Goal: Information Seeking & Learning: Learn about a topic

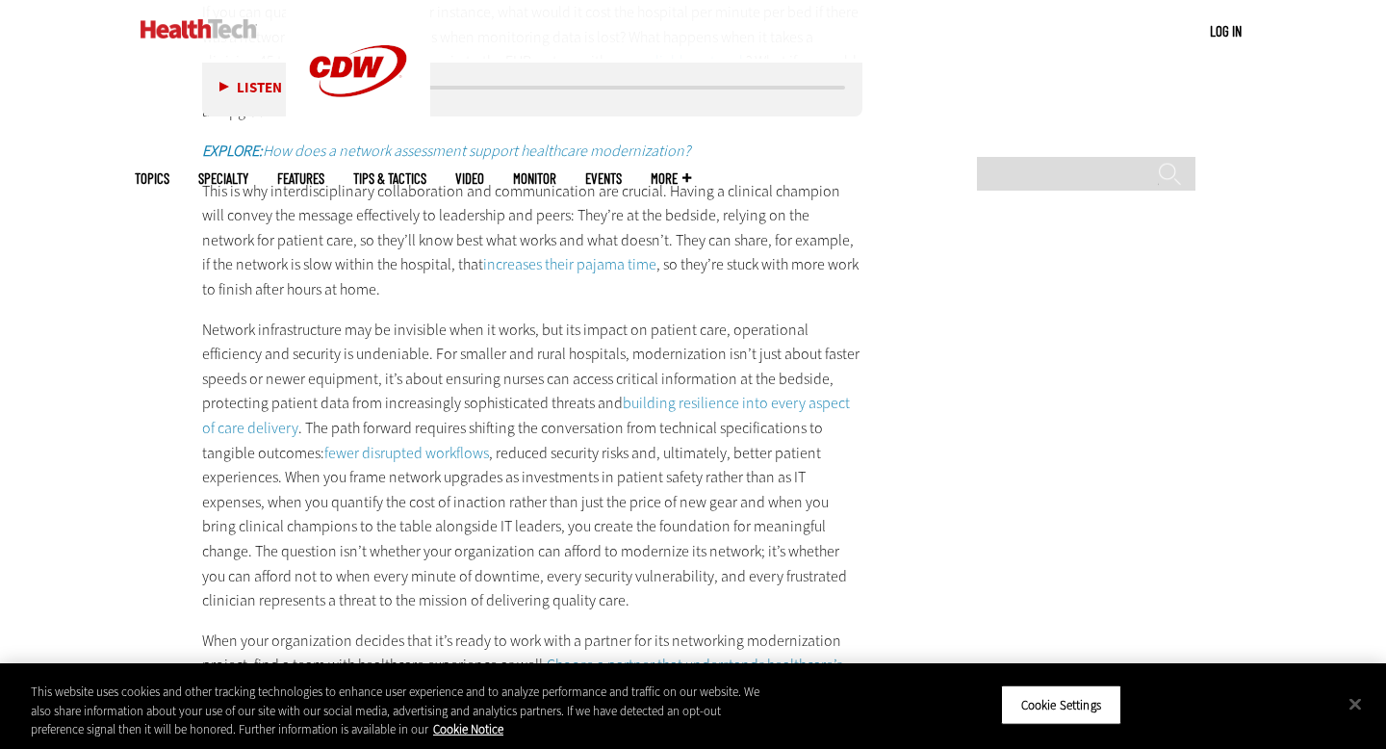
scroll to position [3589, 0]
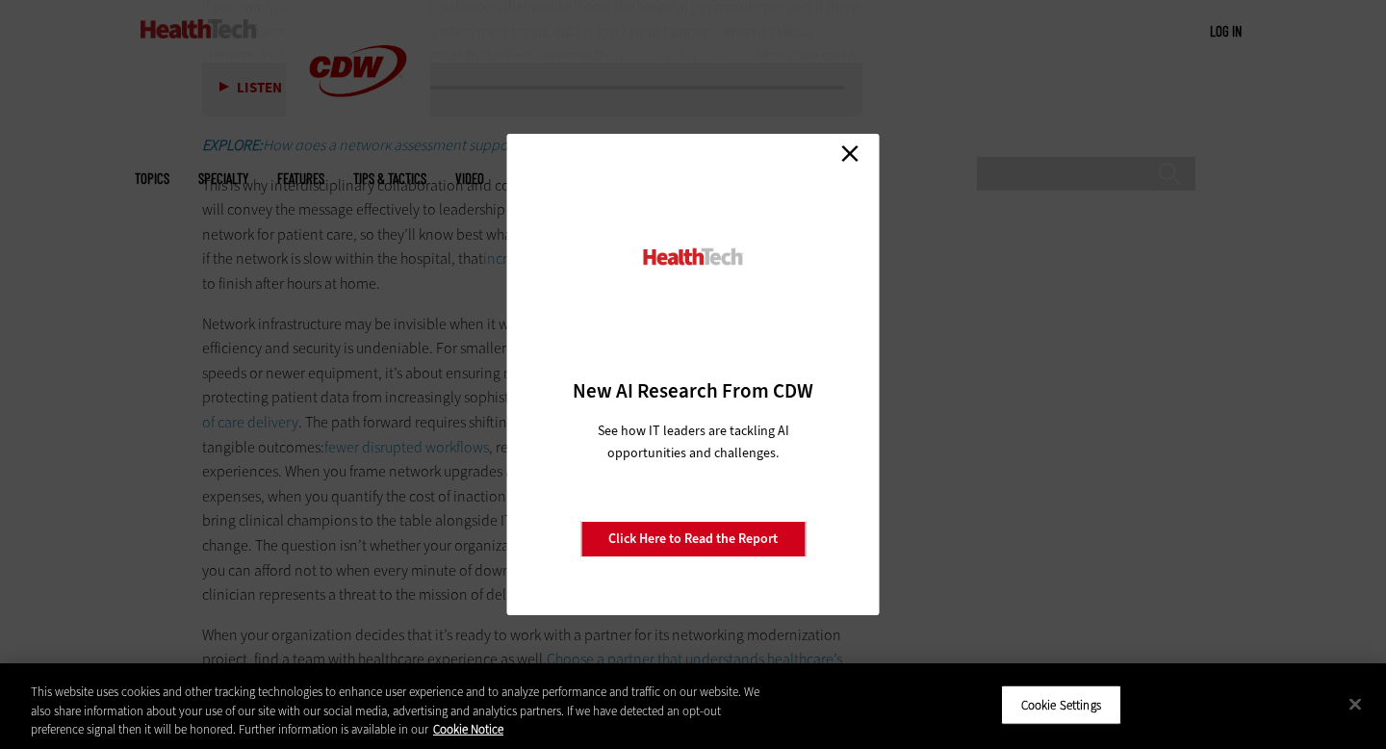
click at [854, 154] on link "Close" at bounding box center [849, 153] width 29 height 29
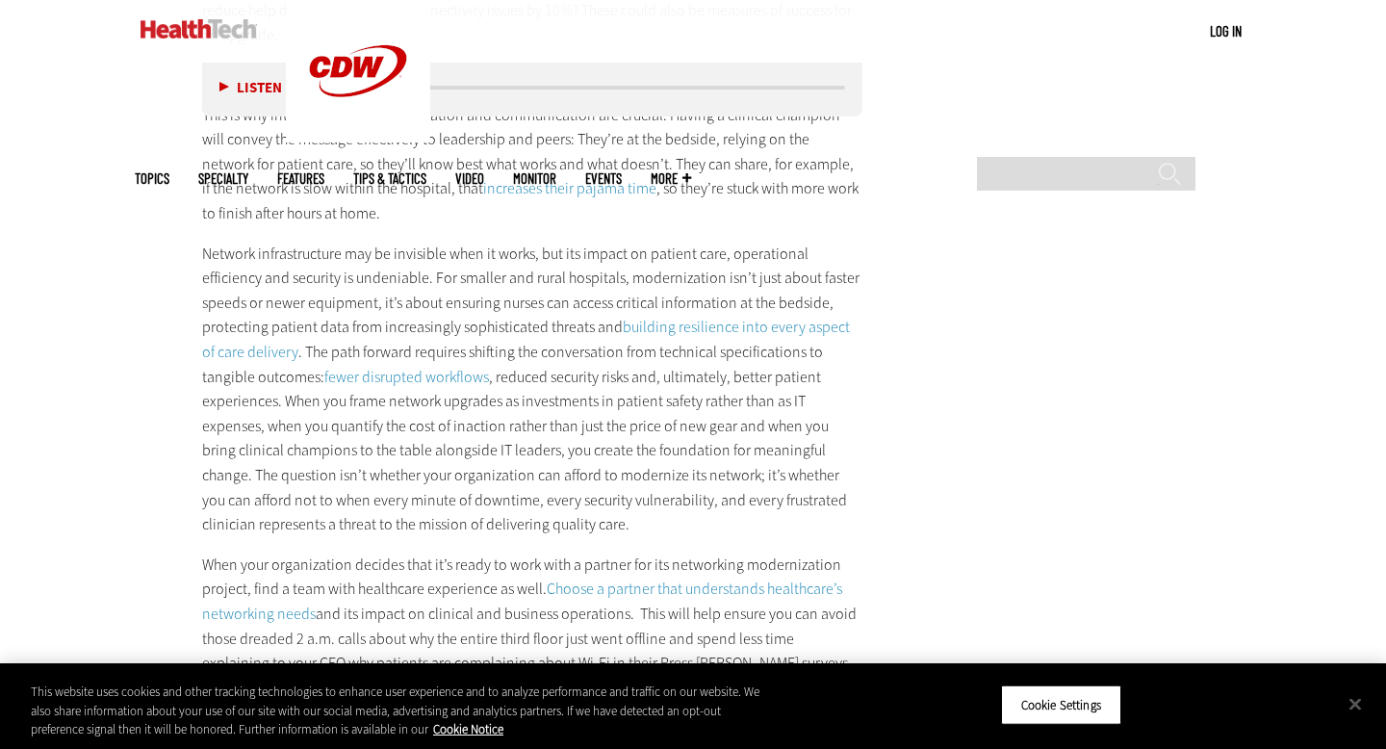
scroll to position [3649, 0]
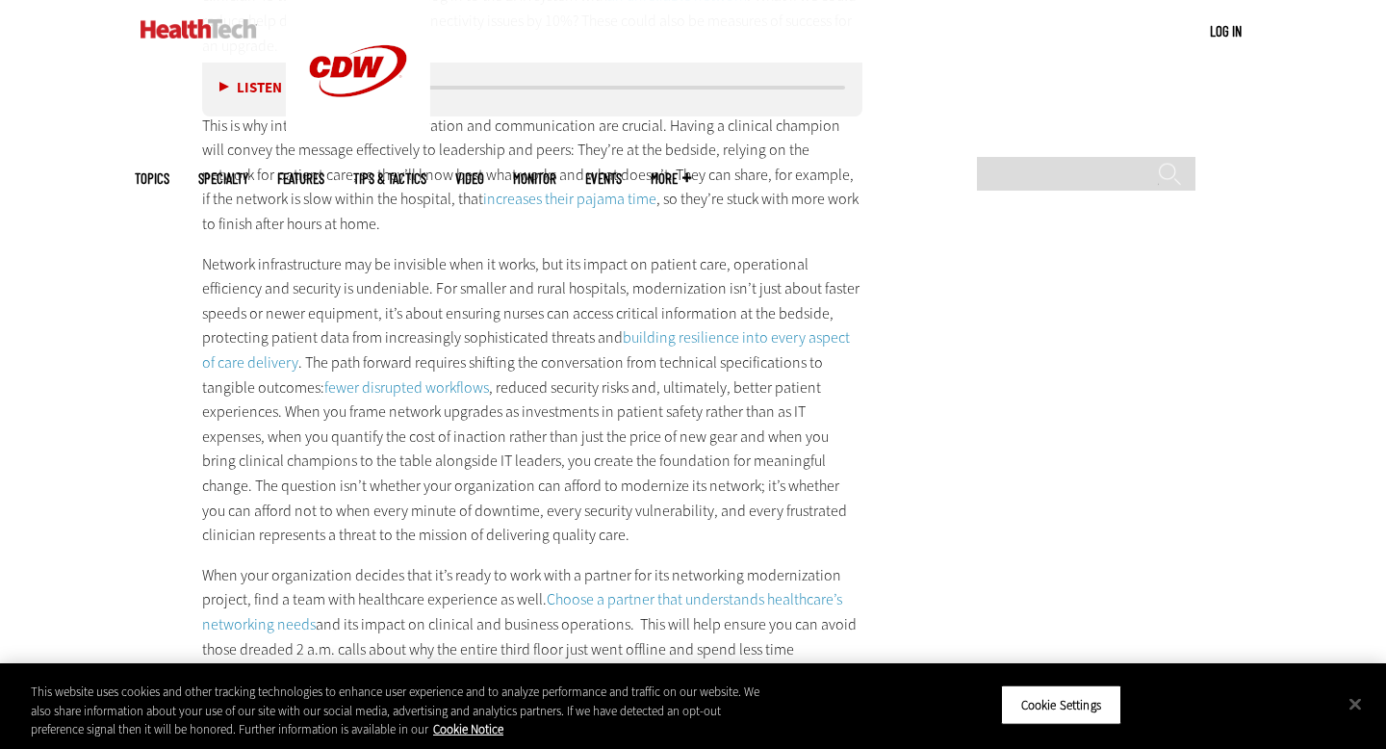
click at [734, 351] on link "building resilience into every aspect of care delivery" at bounding box center [526, 349] width 648 height 45
click at [482, 199] on p "This is why interdisciplinary collaboration and communication are crucial. Havi…" at bounding box center [532, 175] width 660 height 123
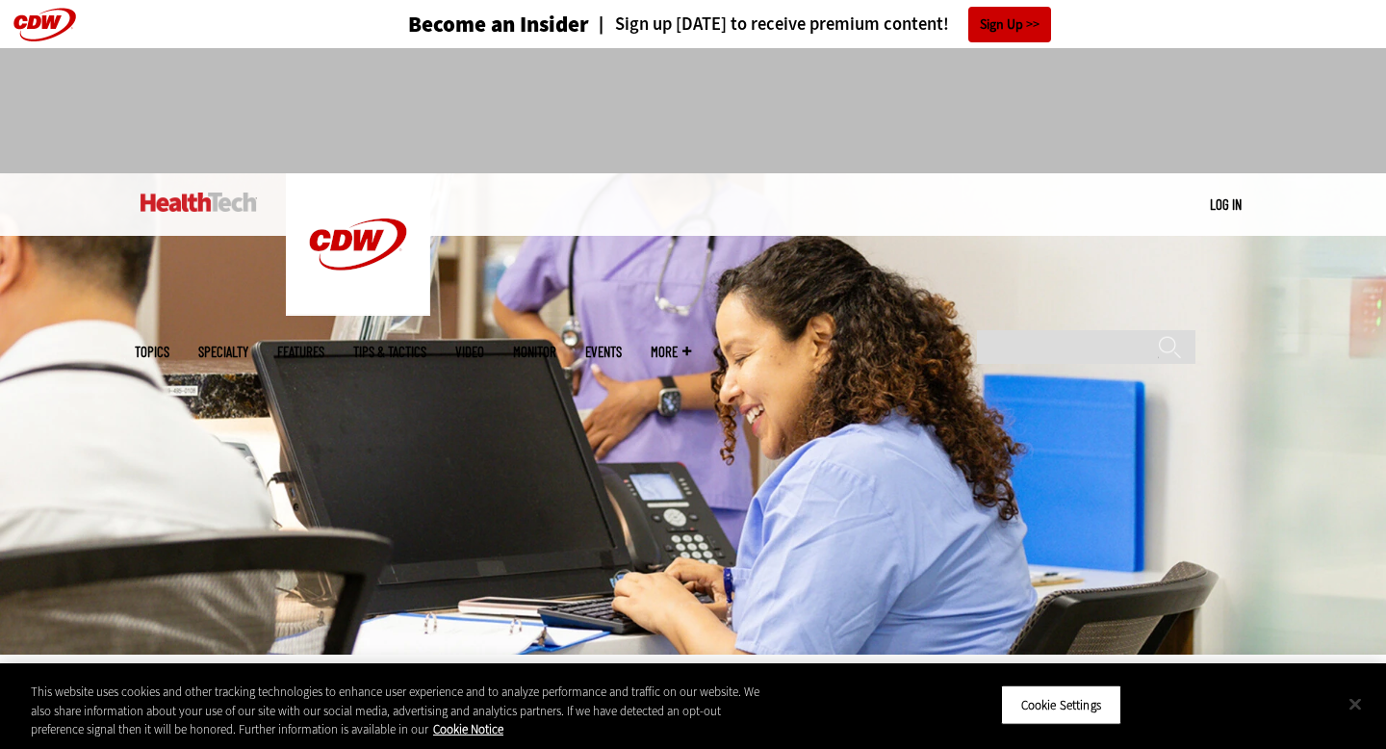
click at [1349, 706] on button "Close" at bounding box center [1355, 703] width 42 height 42
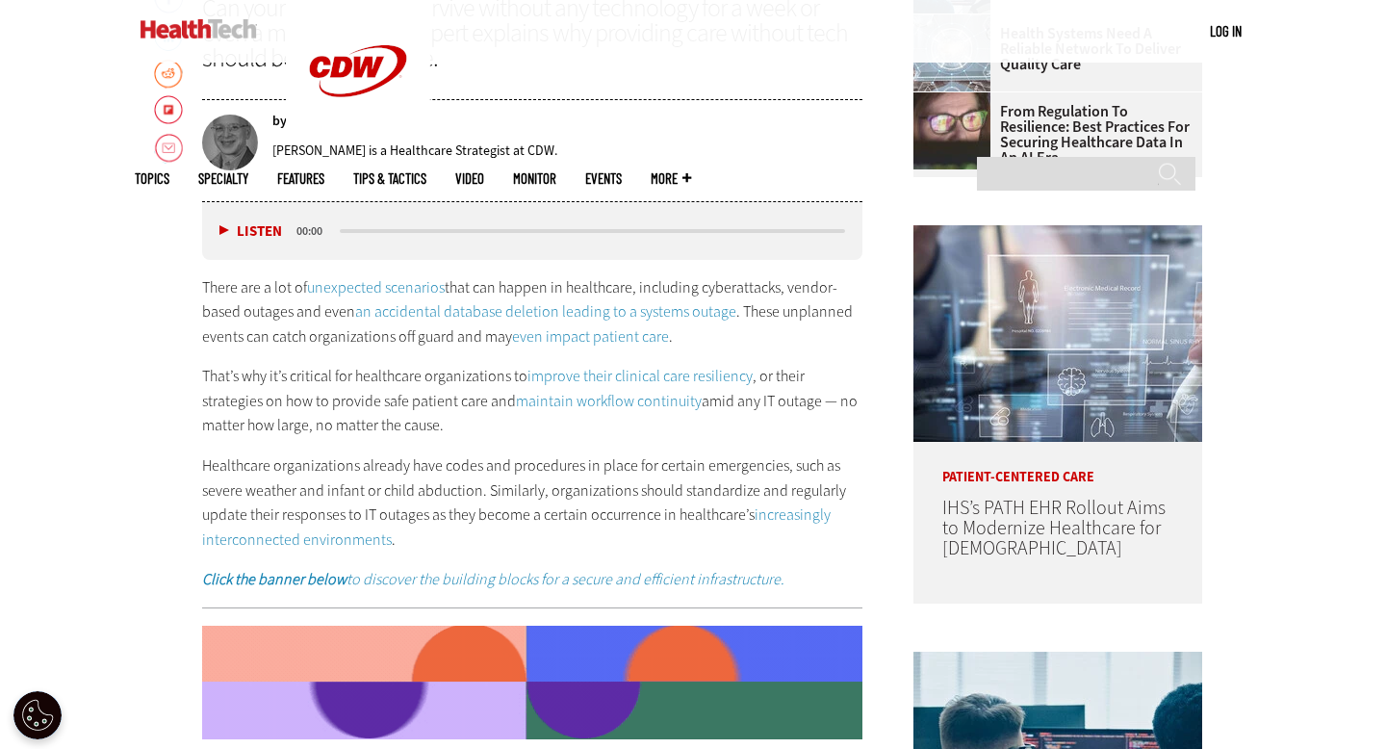
scroll to position [886, 0]
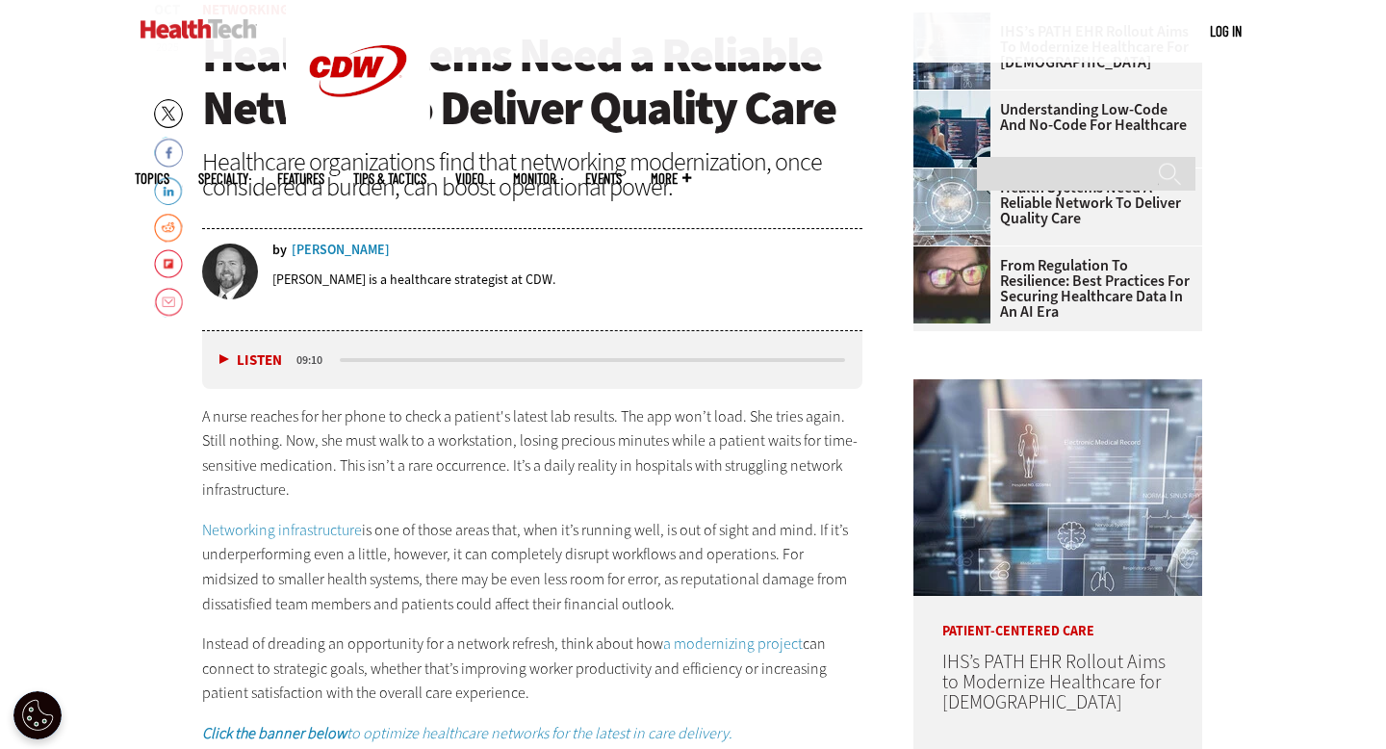
scroll to position [749, 0]
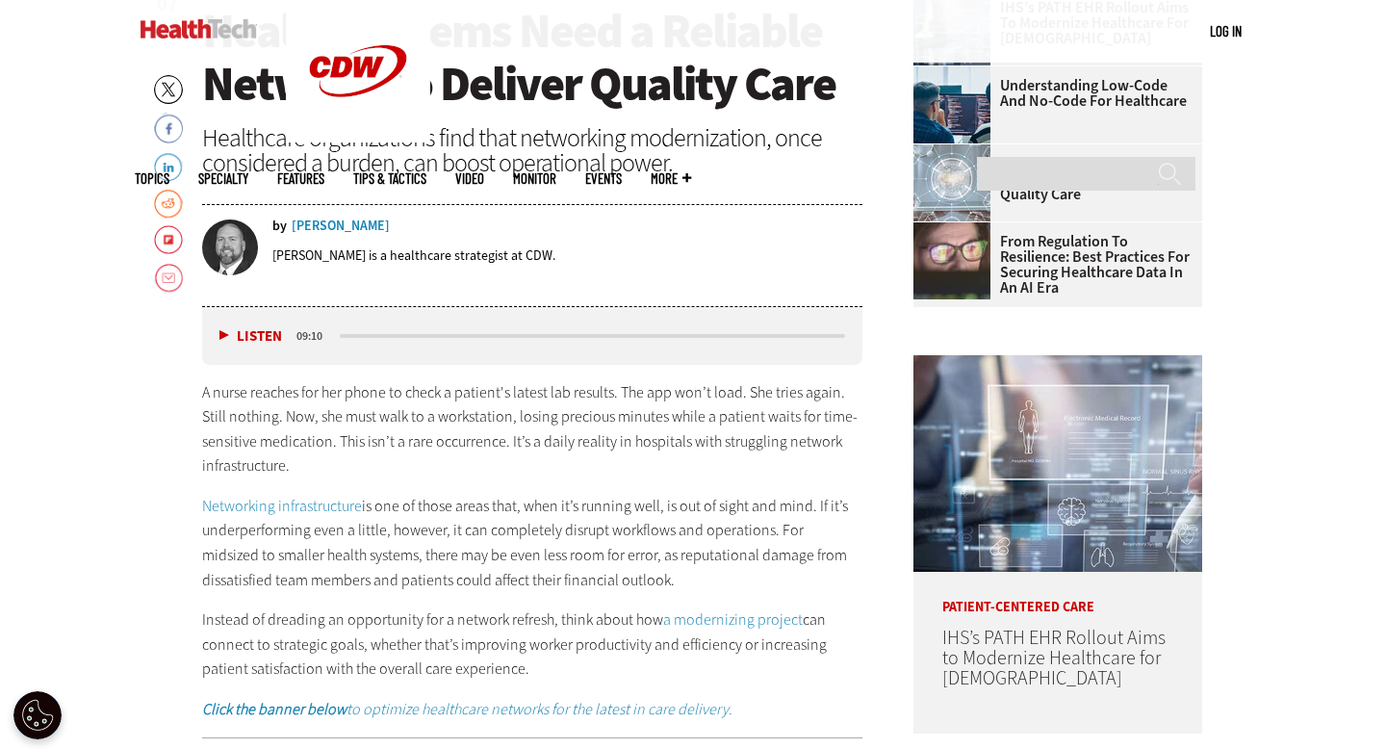
click at [457, 437] on p "A nurse reaches for her phone to check a patient's latest lab results. The app …" at bounding box center [532, 429] width 660 height 98
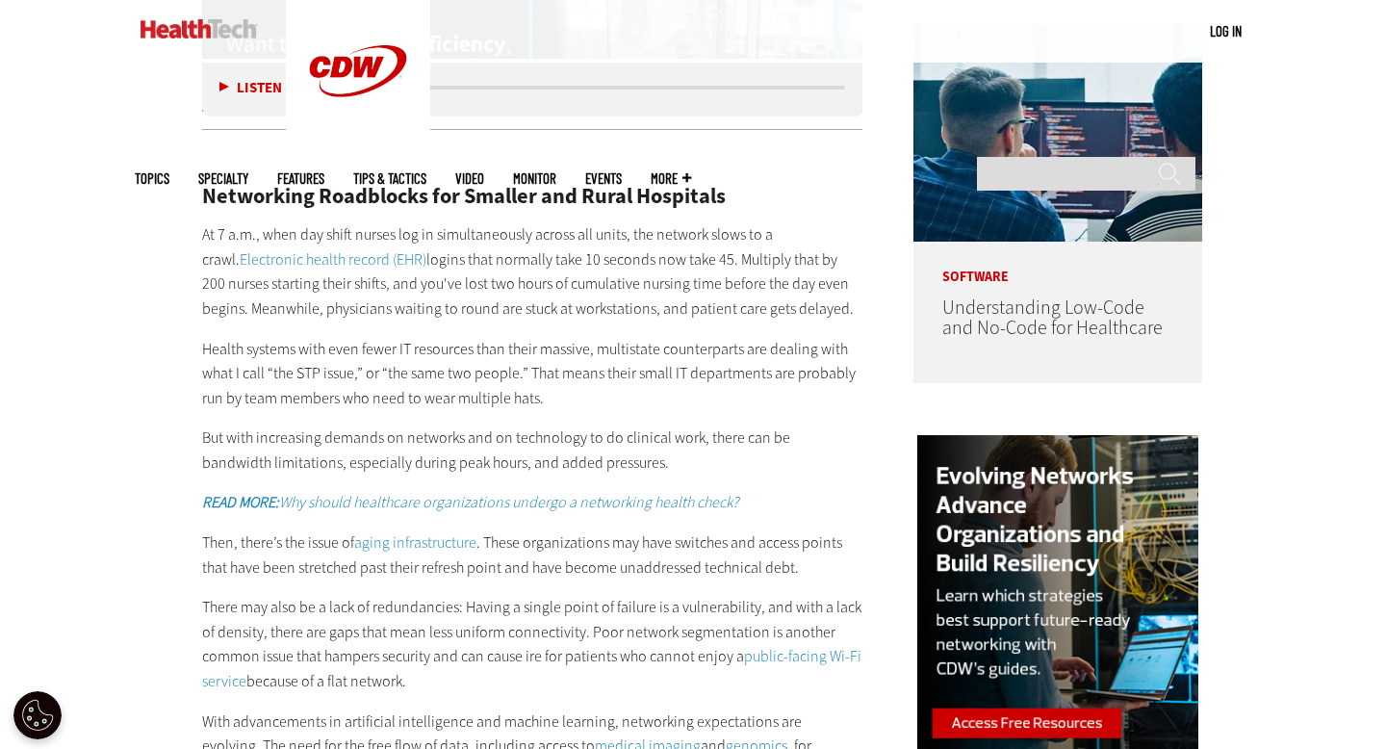
scroll to position [1507, 0]
